Goal: Download file/media

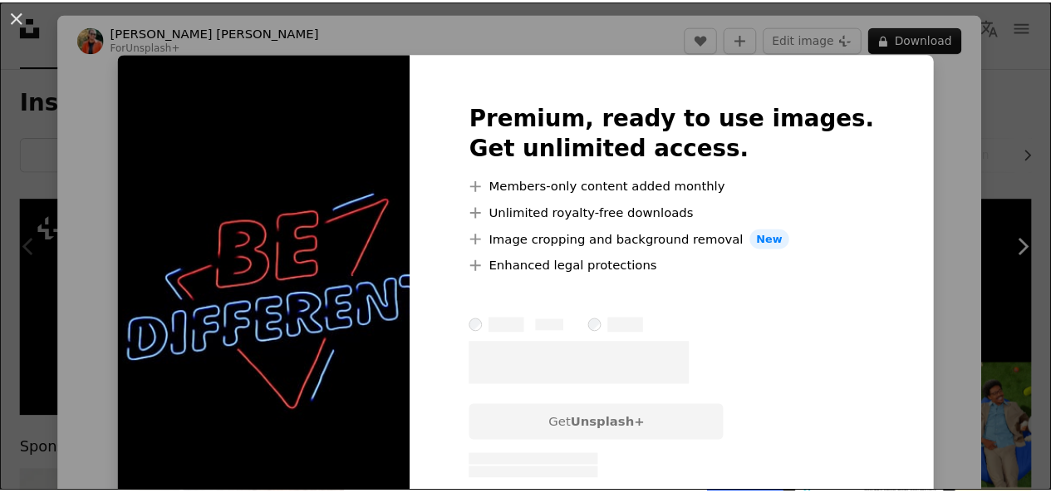
scroll to position [135, 0]
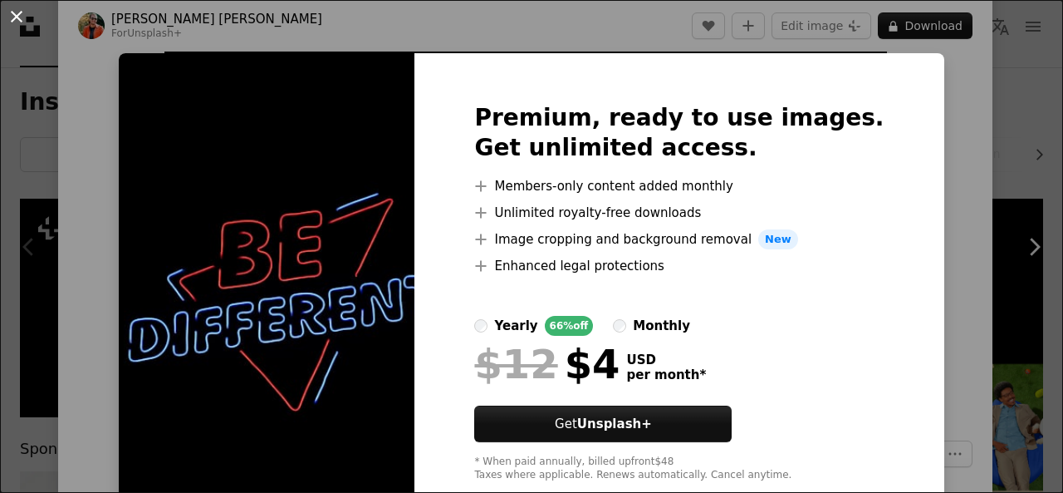
click at [10, 9] on button "An X shape" at bounding box center [17, 17] width 20 height 20
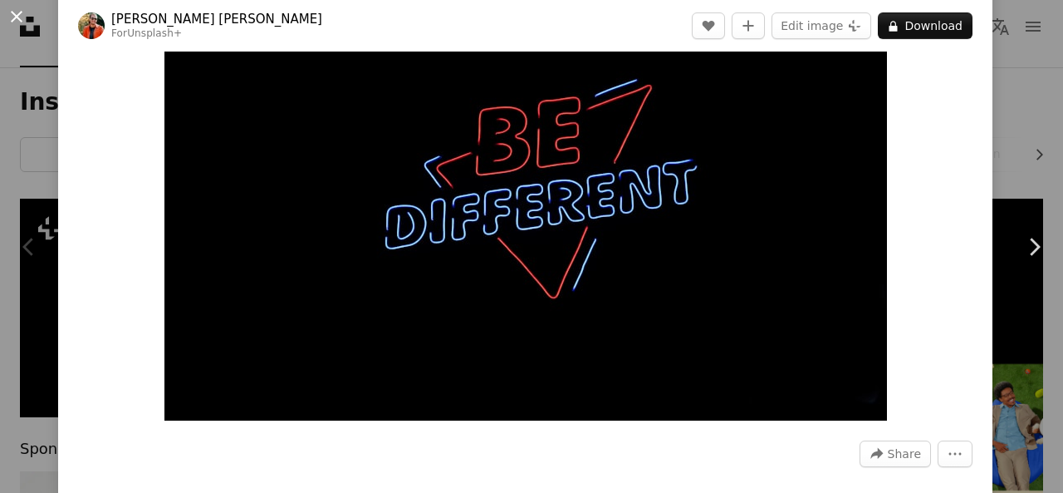
click at [17, 11] on button "An X shape" at bounding box center [17, 17] width 20 height 20
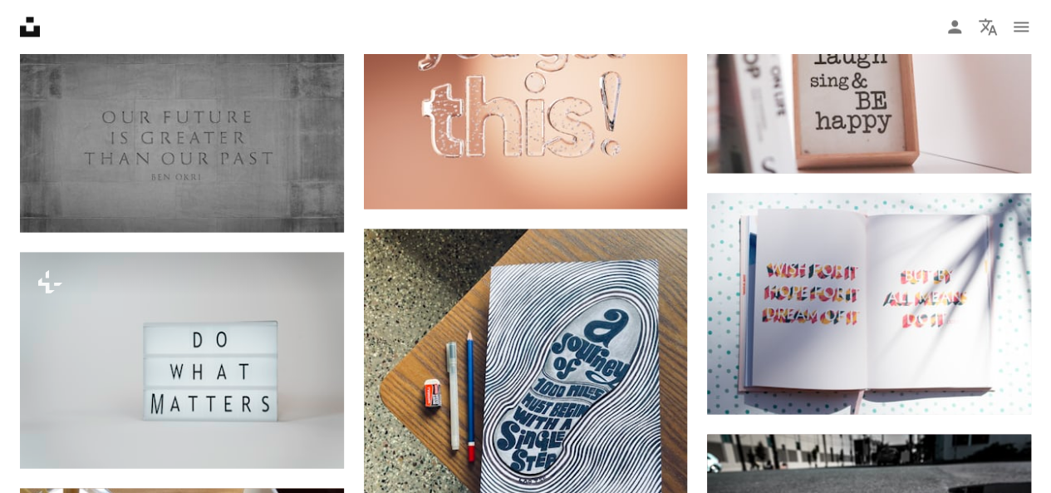
scroll to position [1355, 0]
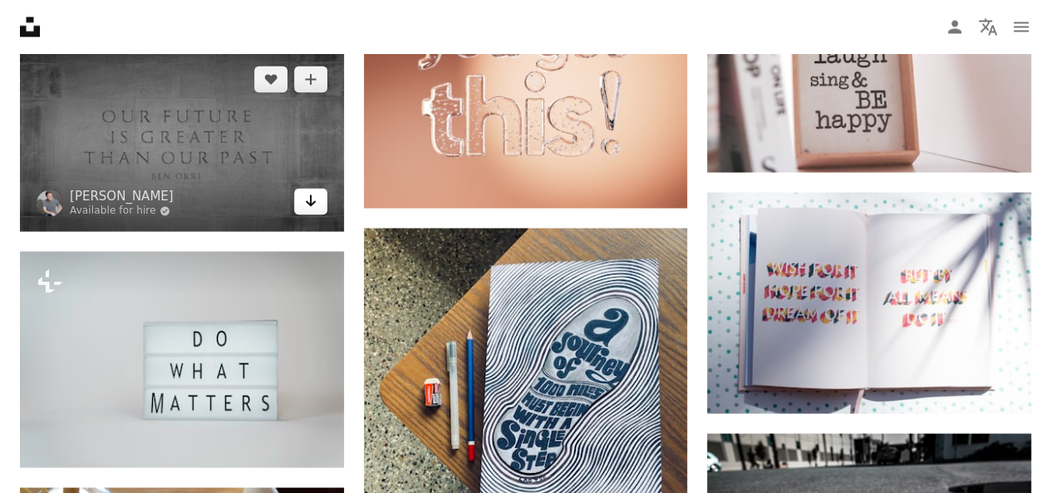
click at [312, 197] on icon "Arrow pointing down" at bounding box center [310, 200] width 13 height 20
